Goal: Information Seeking & Learning: Learn about a topic

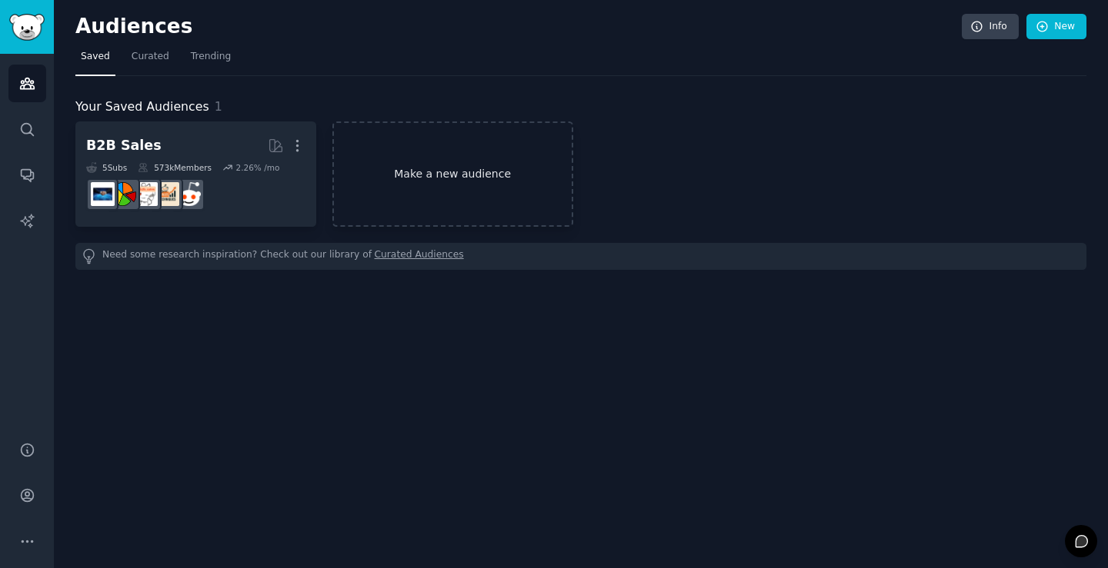
click at [417, 187] on link "Make a new audience" at bounding box center [452, 174] width 241 height 105
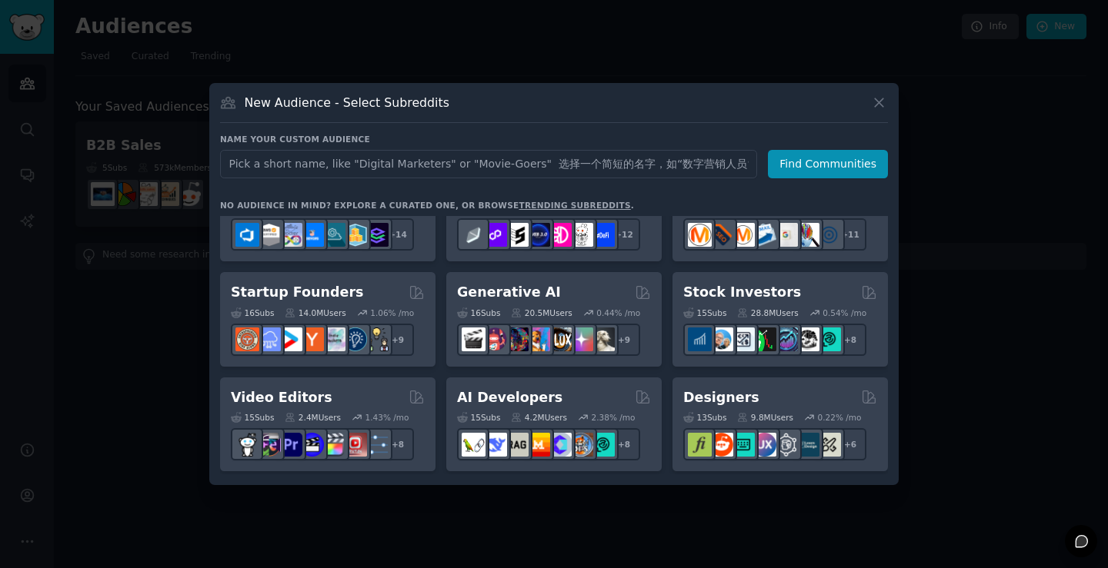
scroll to position [205, 0]
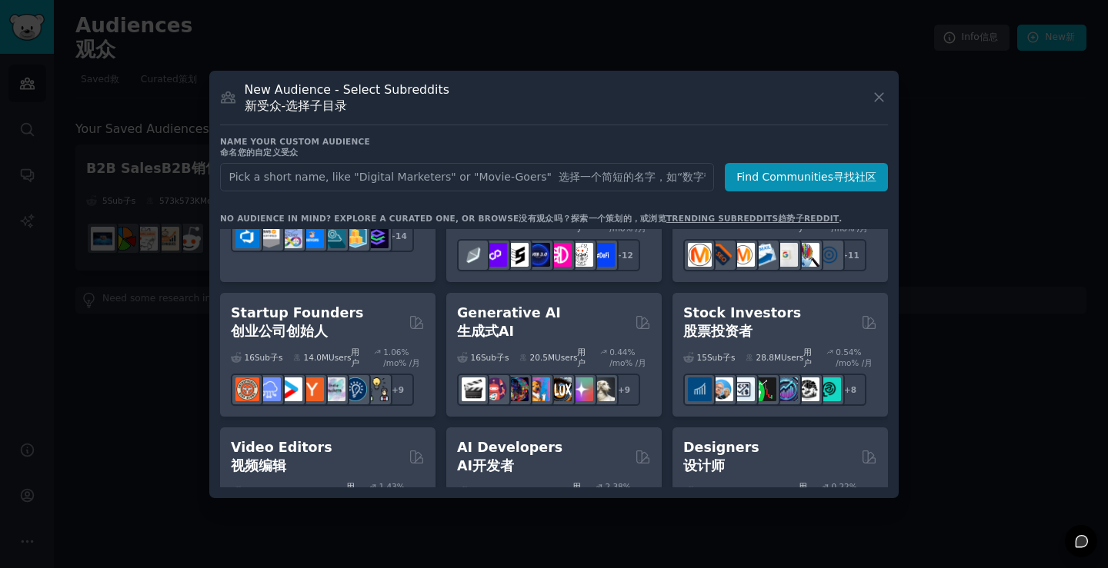
click at [328, 339] on font "创业公司创始人" at bounding box center [279, 331] width 97 height 15
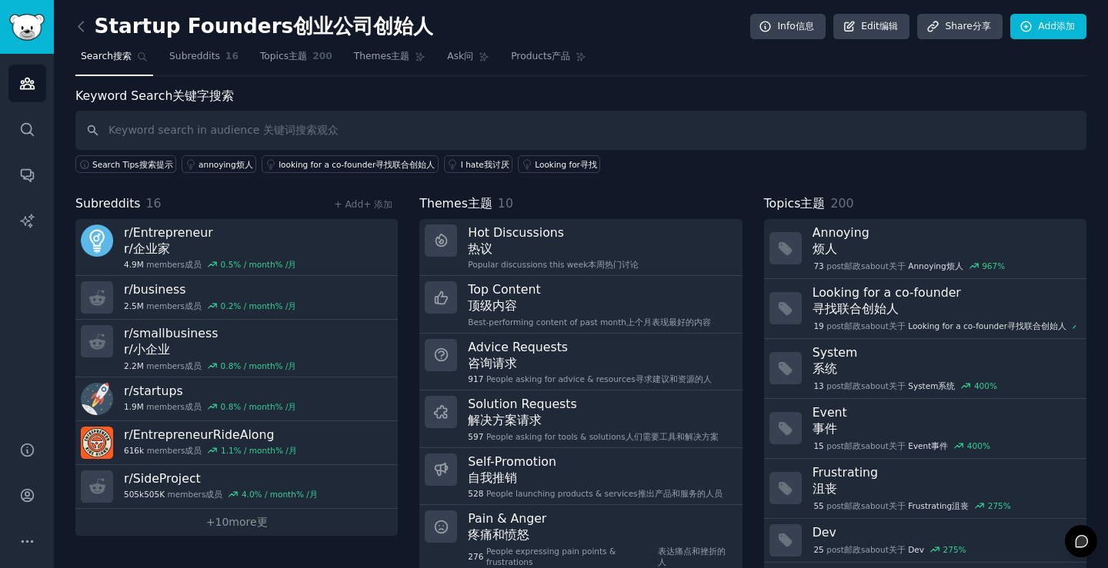
click at [72, 25] on div "Startup Founders 创业公司创始人 Info 信息 Edit 编辑 Share 分享 Add 添加 Search 搜索 Subreddits 1…" at bounding box center [581, 311] width 1054 height 622
click at [80, 28] on icon at bounding box center [80, 26] width 5 height 9
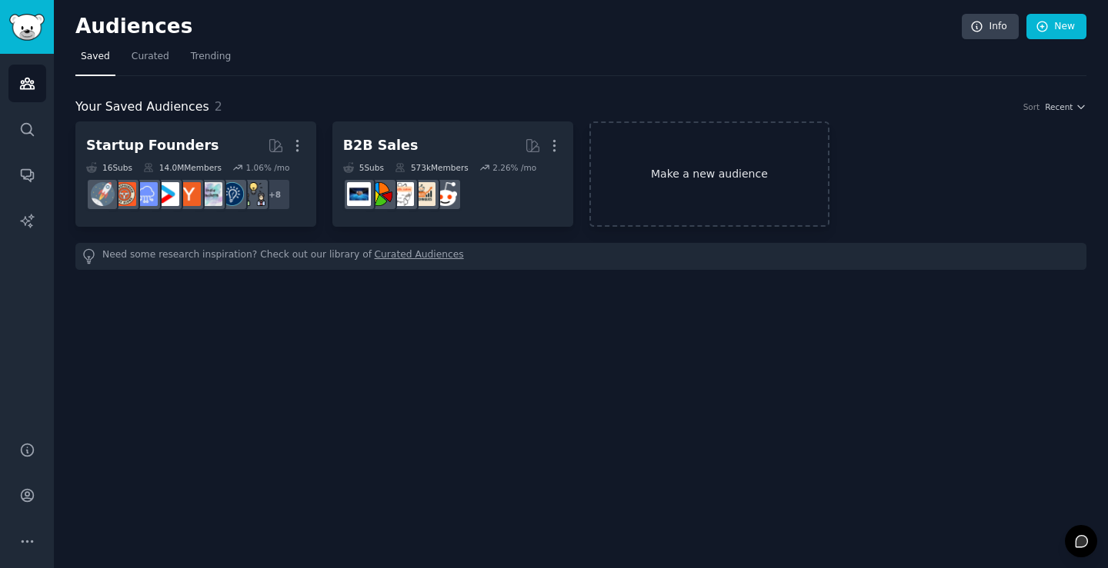
click at [692, 168] on link "Make a new audience" at bounding box center [709, 174] width 241 height 105
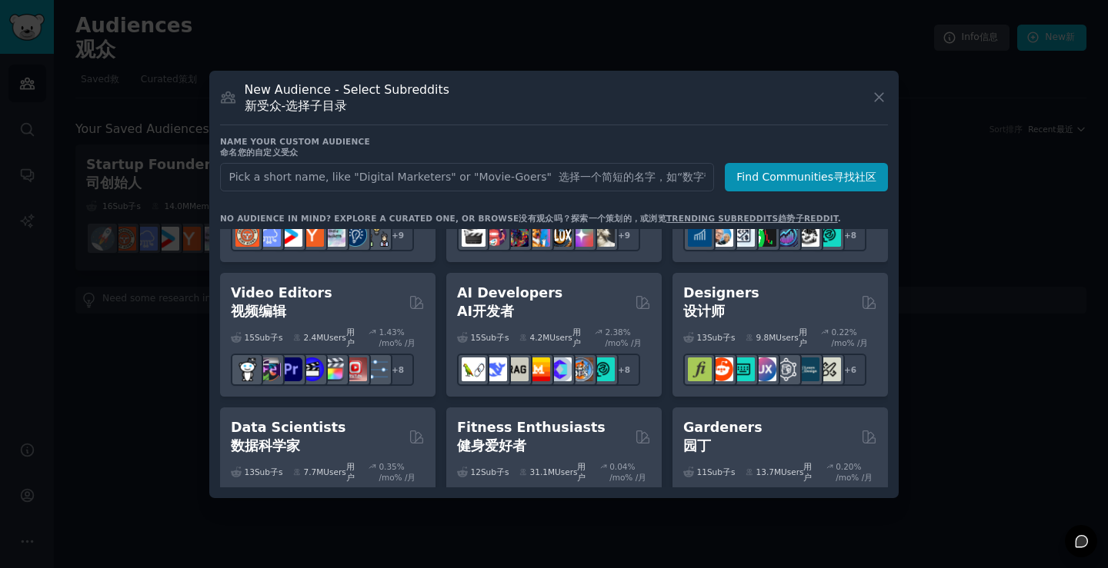
scroll to position [129, 0]
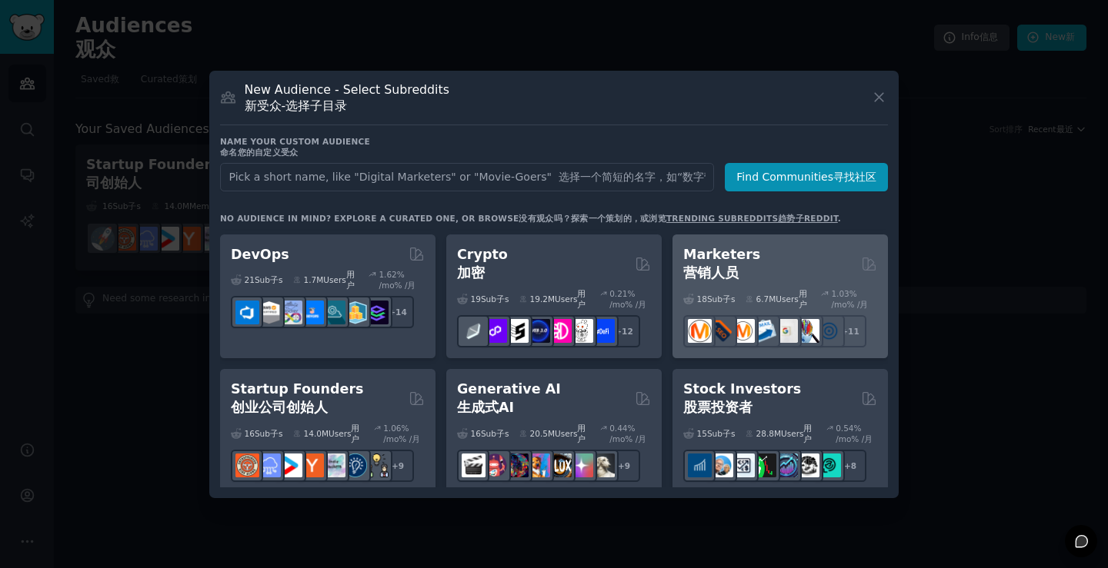
click at [776, 276] on div "Marketers 营销人员" at bounding box center [780, 264] width 194 height 38
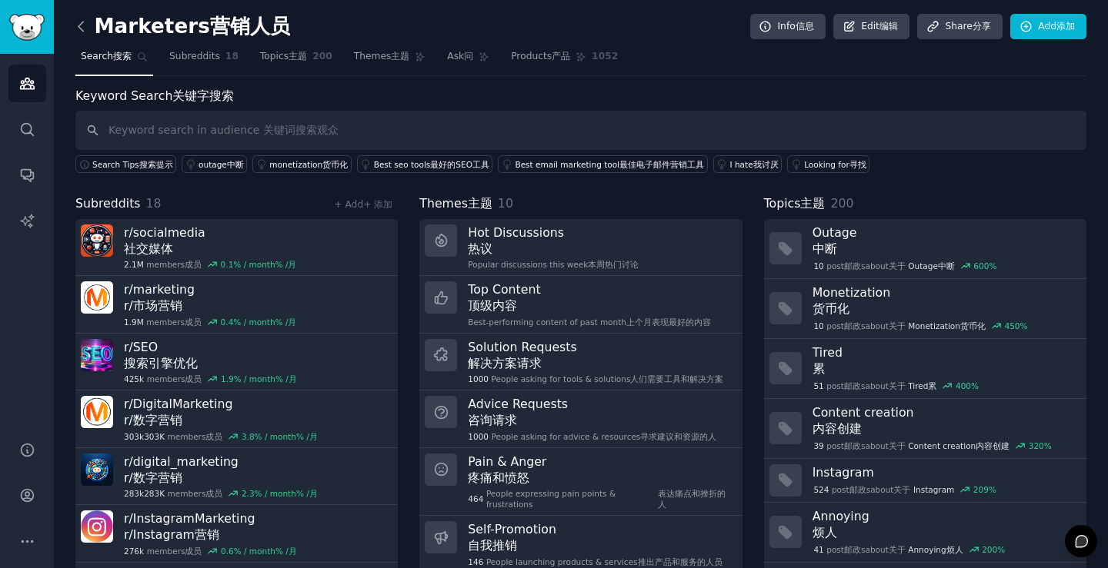
click at [79, 35] on icon at bounding box center [81, 26] width 16 height 16
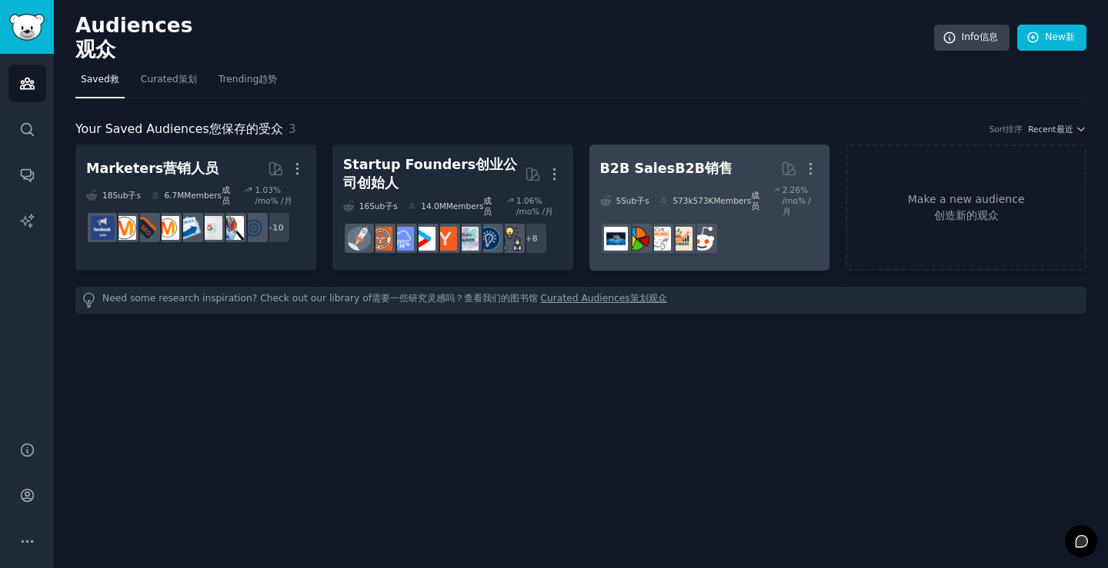
click at [736, 182] on h2 "B2B Sales B2B销售 More 更" at bounding box center [709, 168] width 219 height 27
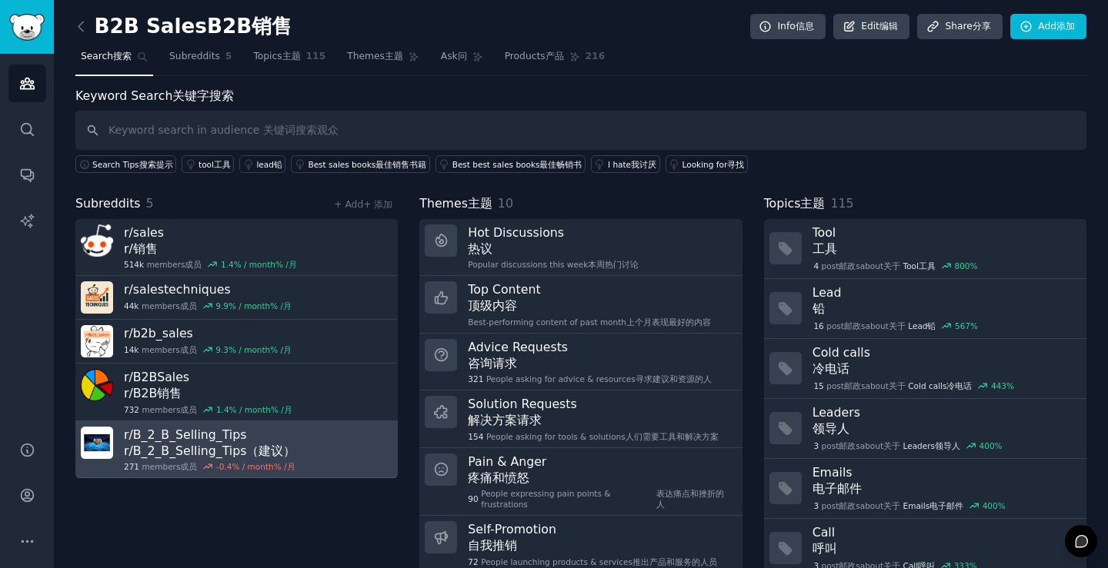
click at [289, 458] on font "r/B_2_B_Selling_Tips（建议）" at bounding box center [210, 451] width 172 height 15
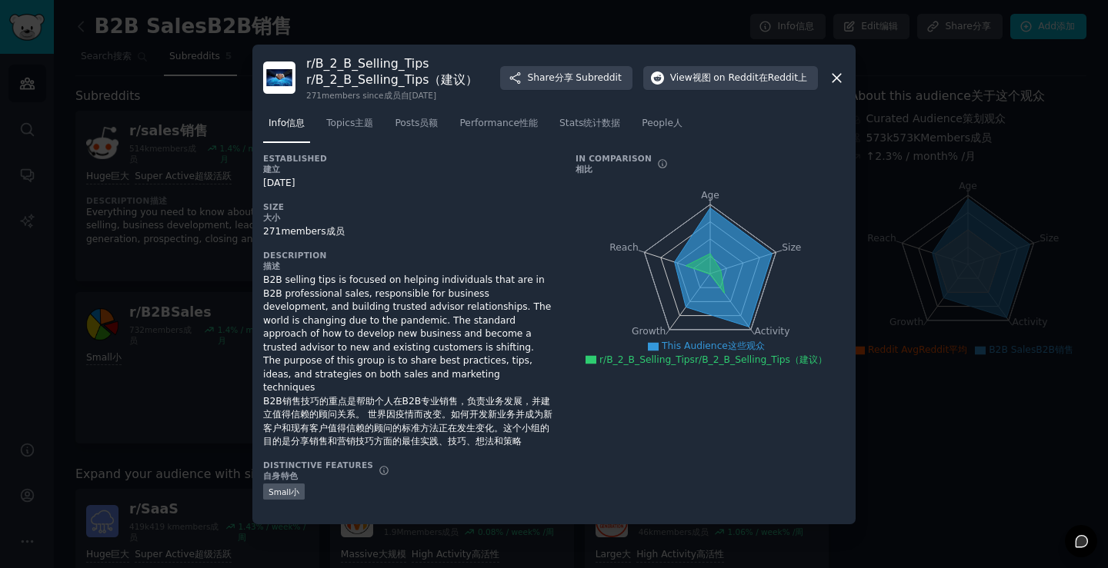
click at [835, 77] on icon at bounding box center [836, 78] width 8 height 8
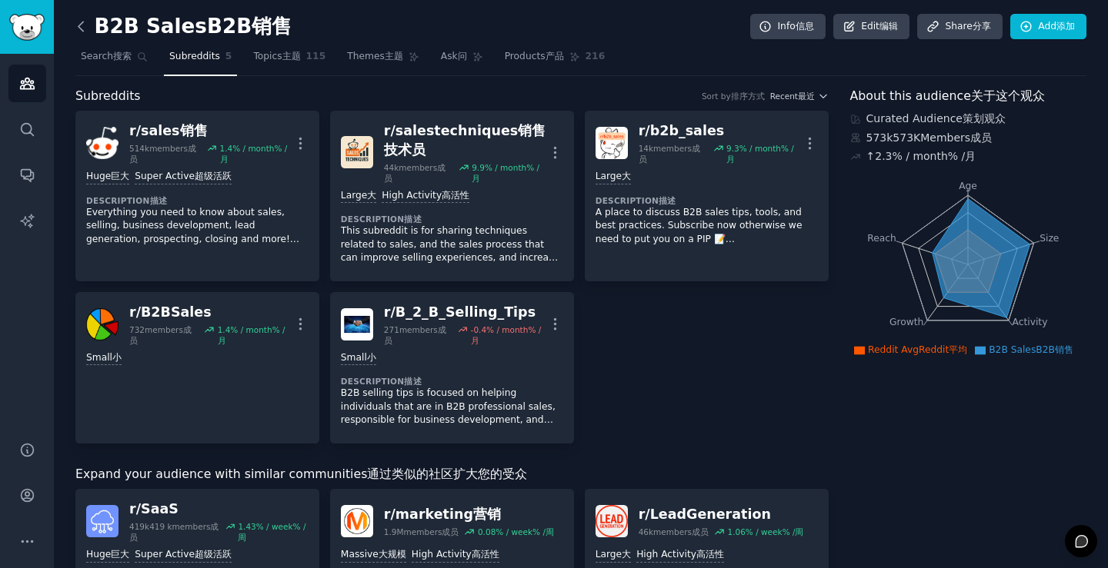
click at [77, 32] on icon at bounding box center [81, 26] width 16 height 16
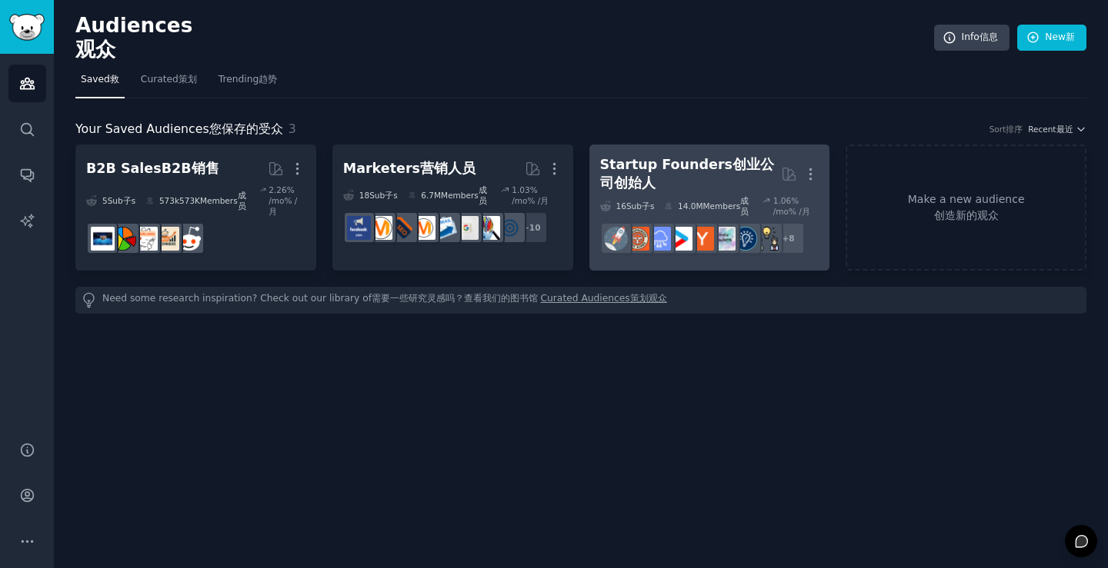
click at [721, 193] on div "Startup Founders 创业公司创始人" at bounding box center [691, 174] width 182 height 38
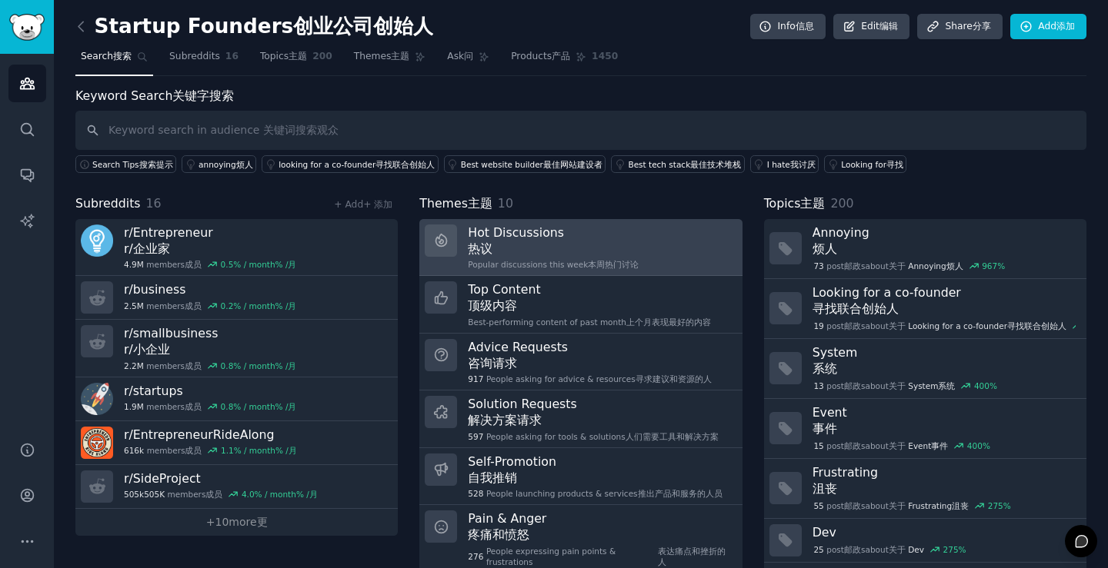
click at [492, 248] on font "热议" at bounding box center [480, 249] width 25 height 15
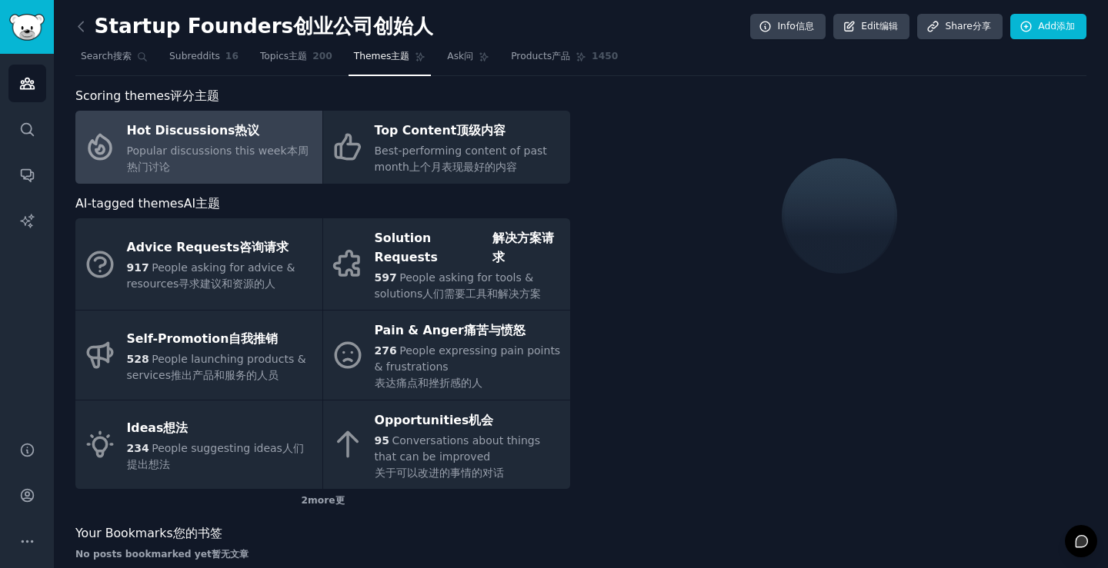
click at [272, 142] on div "Hot Discussions 热议" at bounding box center [221, 131] width 188 height 25
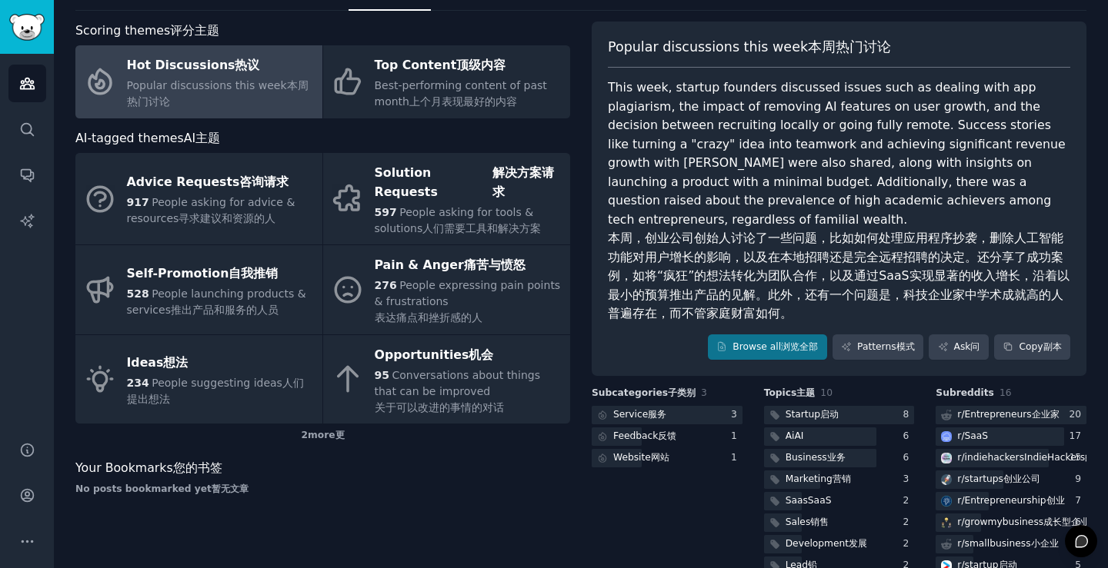
scroll to position [154, 0]
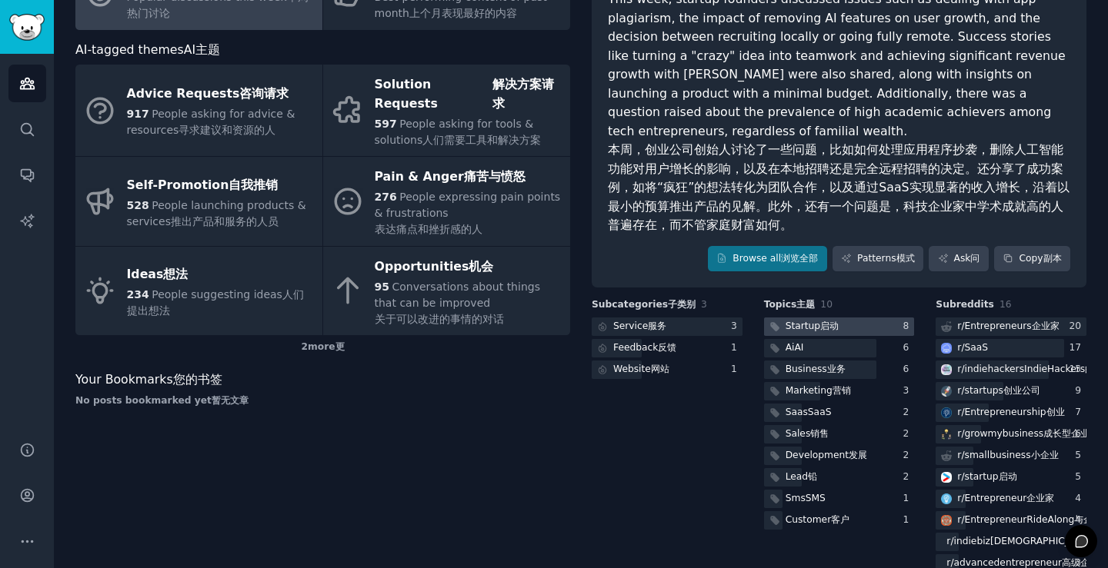
click at [867, 337] on div at bounding box center [839, 327] width 151 height 19
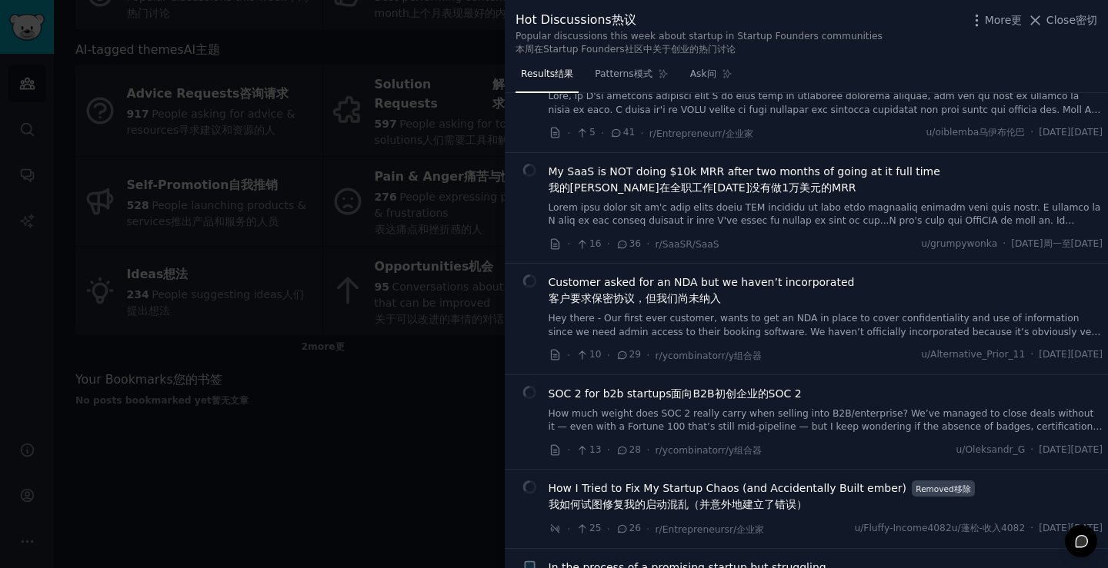
scroll to position [769, 0]
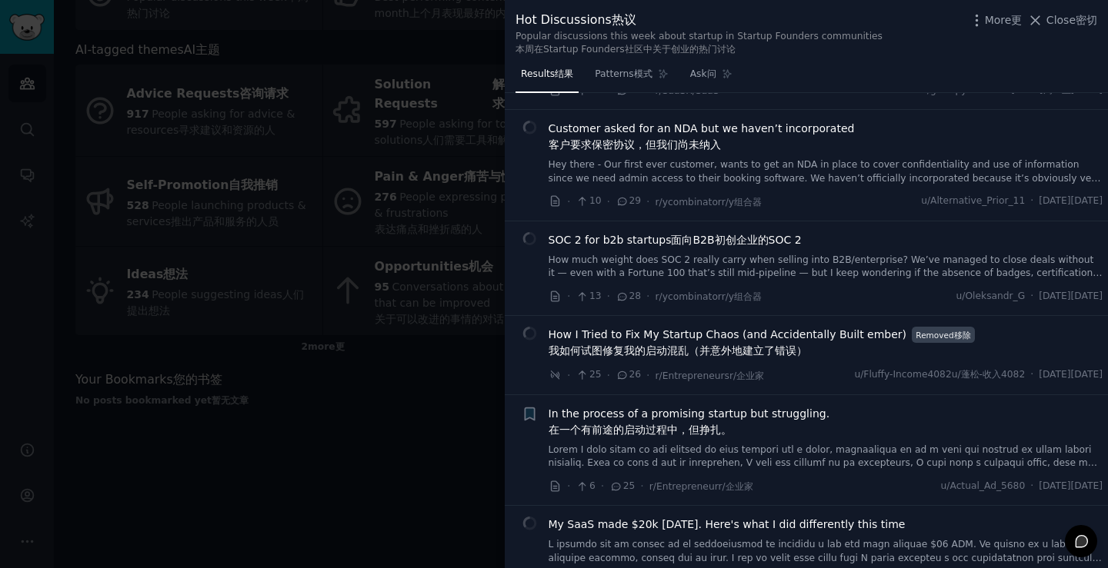
click at [757, 246] on font "面向B2B初创企业的SOC 2" at bounding box center [736, 240] width 130 height 12
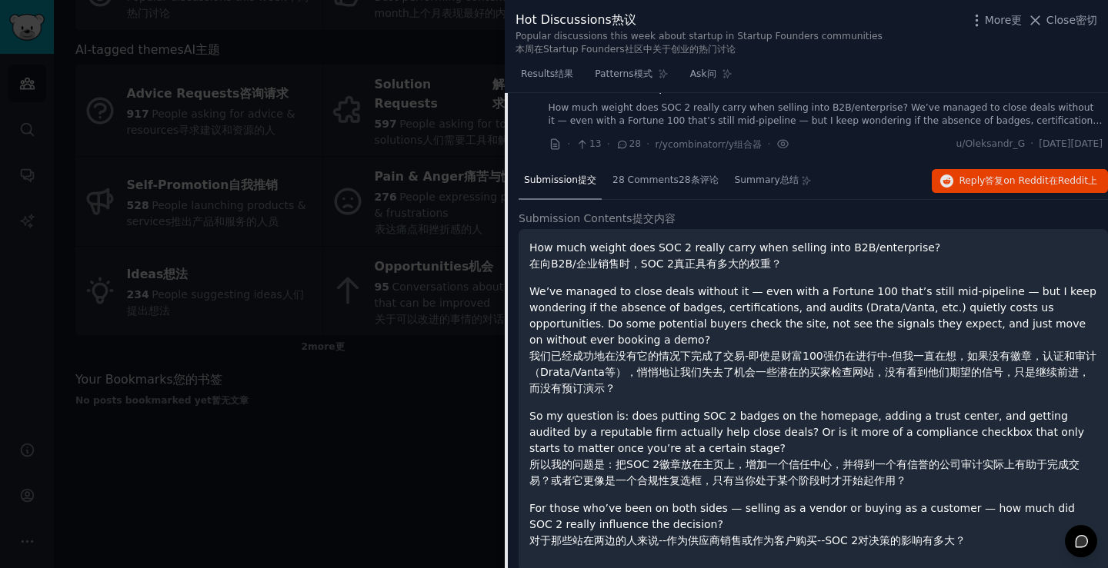
scroll to position [879, 0]
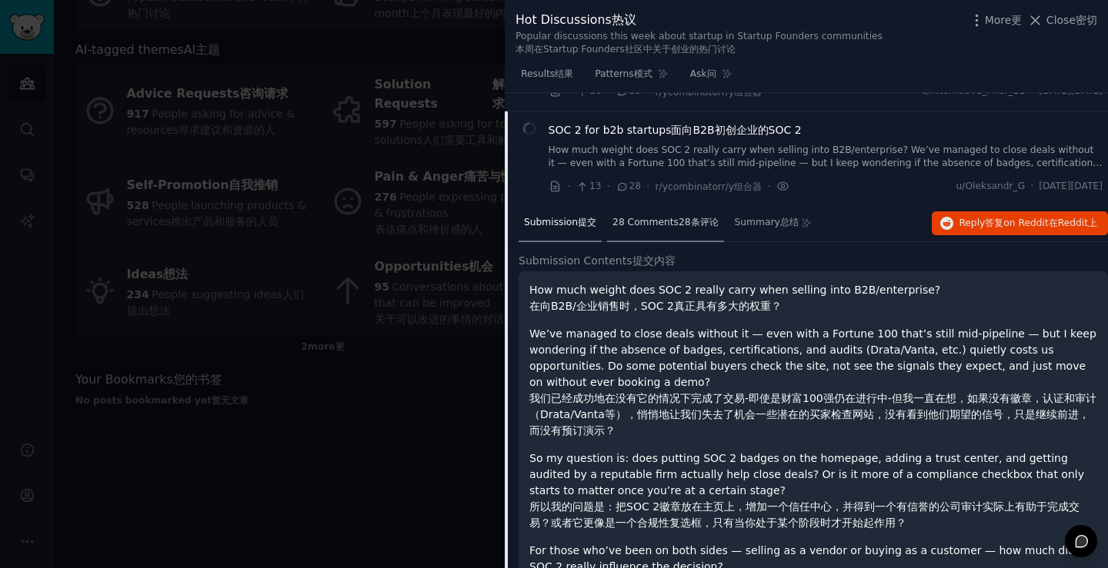
click at [671, 228] on font "28 Comments" at bounding box center [645, 222] width 66 height 11
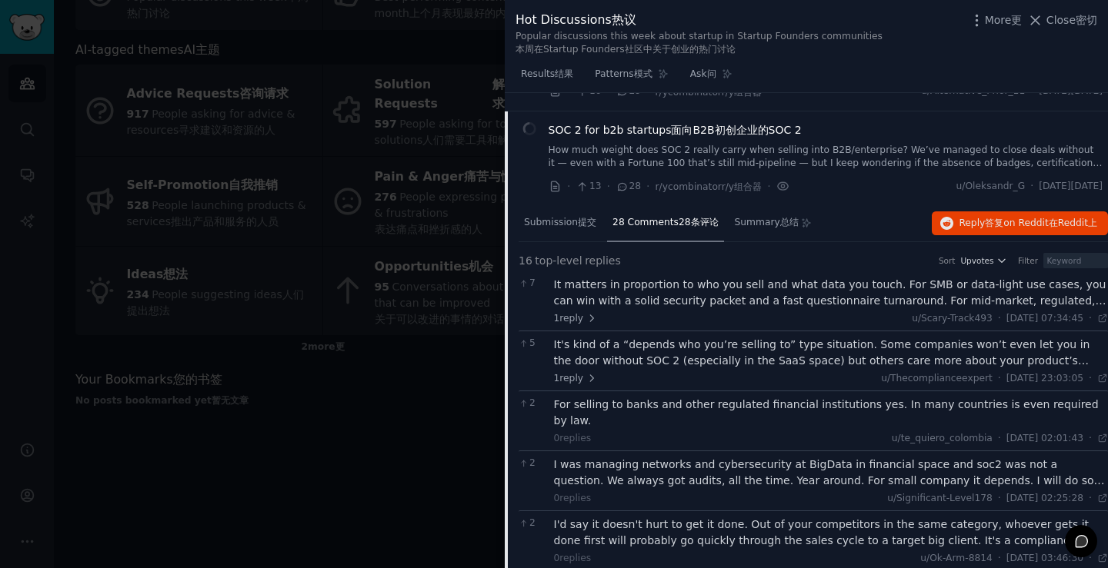
scroll to position [956, 0]
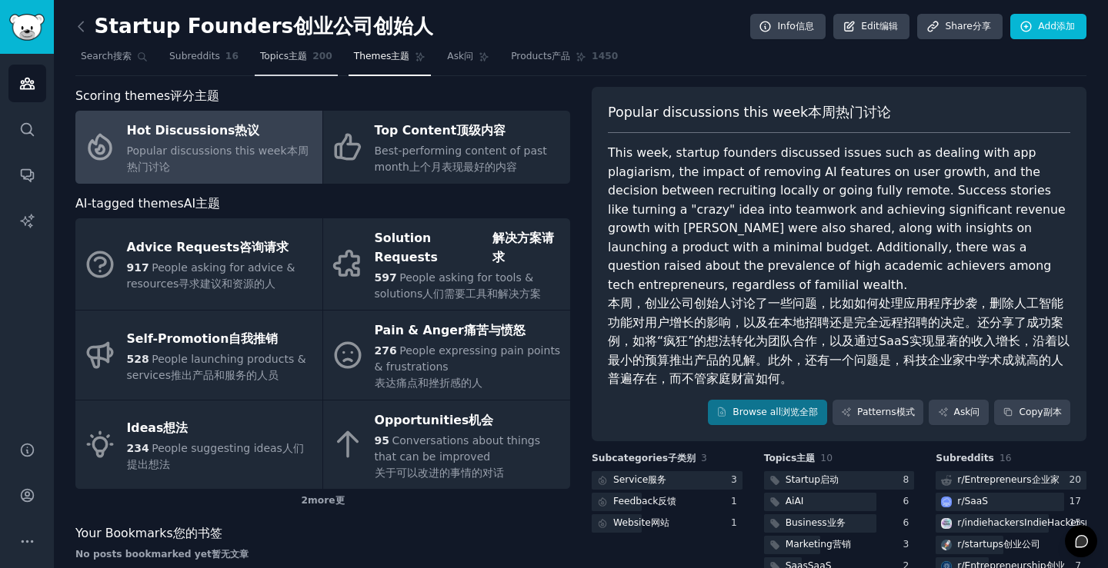
click at [300, 62] on font "主题" at bounding box center [297, 56] width 18 height 11
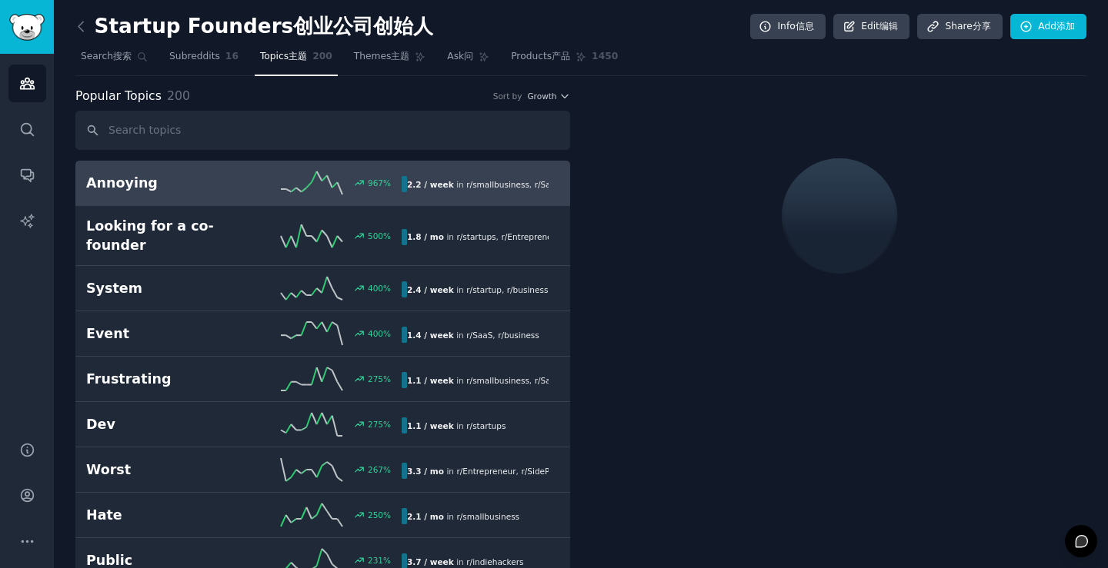
click at [245, 64] on nav "Search 搜索 Subreddits 16 Topics 主题 200 Themes 主题 Ask 问 Products 产品 1450" at bounding box center [580, 61] width 1011 height 32
drag, startPoint x: 213, startPoint y: 65, endPoint x: 318, endPoint y: 56, distance: 105.7
click at [212, 64] on span "Subreddits" at bounding box center [194, 57] width 51 height 14
